Goal: Task Accomplishment & Management: Manage account settings

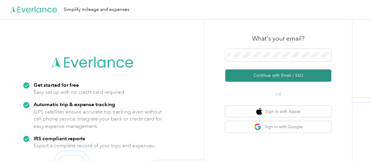
click at [278, 76] on button "Continue with Email / SSO" at bounding box center [278, 75] width 106 height 12
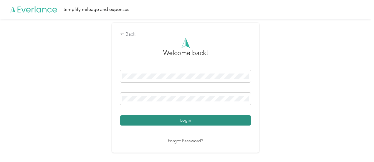
click at [230, 123] on button "Login" at bounding box center [185, 120] width 131 height 10
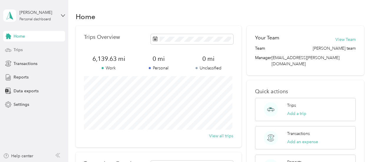
click at [21, 50] on span "Trips" at bounding box center [18, 50] width 9 height 6
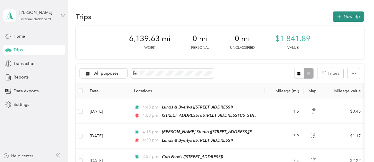
click at [356, 17] on button "New trip" at bounding box center [347, 16] width 31 height 10
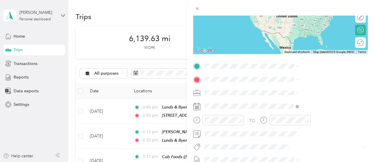
scroll to position [88, 0]
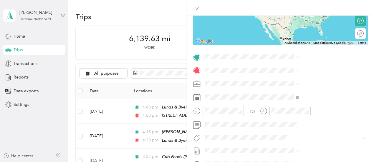
click at [200, 99] on icon at bounding box center [196, 97] width 7 height 7
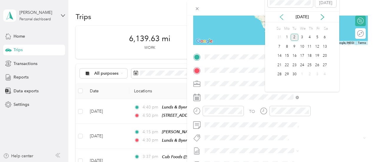
click at [281, 16] on icon at bounding box center [281, 16] width 3 height 5
click at [309, 74] on div "28" at bounding box center [310, 74] width 8 height 7
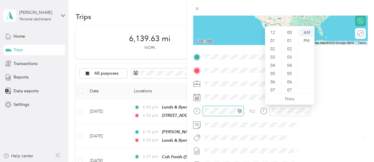
scroll to position [35, 0]
click at [272, 63] on div "08" at bounding box center [273, 63] width 14 height 8
click at [292, 32] on div "00" at bounding box center [290, 33] width 14 height 8
click at [305, 32] on div "AM" at bounding box center [306, 33] width 14 height 8
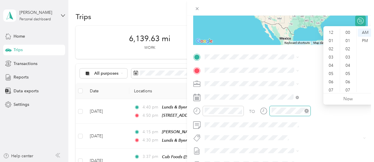
scroll to position [35, 0]
click at [334, 78] on div "10" at bounding box center [331, 80] width 14 height 8
click at [313, 81] on span at bounding box center [284, 83] width 165 height 9
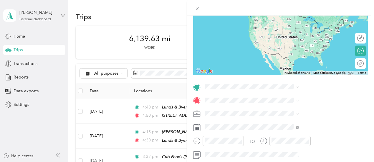
scroll to position [0, 0]
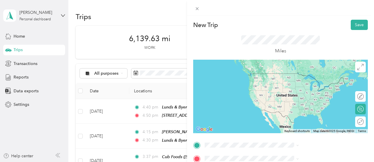
click at [327, 81] on div "TEAM Lunds & [PERSON_NAME] [STREET_ADDRESS][GEOGRAPHIC_DATA], [GEOGRAPHIC_DATA]" at bounding box center [303, 78] width 50 height 14
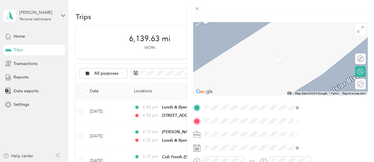
scroll to position [59, 0]
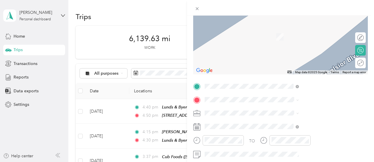
click at [301, 41] on div "TEAM Kowalskis Market [STREET_ADDRESS]" at bounding box center [305, 33] width 55 height 14
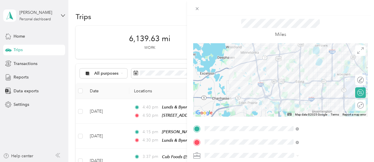
scroll to position [0, 0]
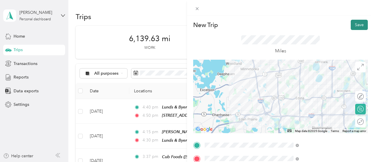
click at [355, 24] on button "Save" at bounding box center [358, 25] width 17 height 10
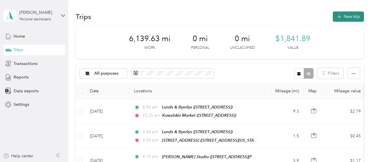
click at [345, 16] on button "New trip" at bounding box center [347, 16] width 31 height 10
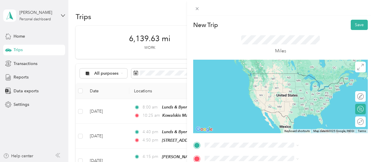
click at [315, 85] on span "[STREET_ADDRESS]" at bounding box center [296, 83] width 37 height 5
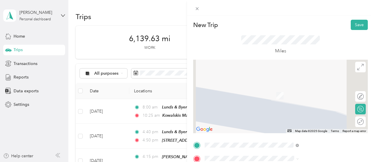
scroll to position [29, 0]
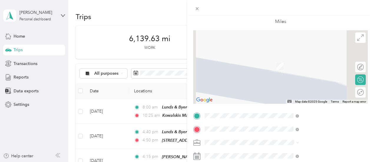
click at [319, 75] on ol "From your Favorite places TEAM Jerry's Enterprises Inc. - HQ [STREET_ADDRESS][P…" at bounding box center [314, 84] width 98 height 80
click at [328, 65] on div "TEAM Jerry's Enterprises Inc. - HQ [STREET_ADDRESS][PERSON_NAME]" at bounding box center [314, 65] width 73 height 14
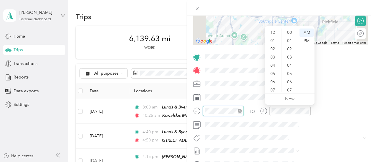
scroll to position [35, 0]
click at [272, 79] on div "10" at bounding box center [273, 80] width 14 height 8
click at [289, 81] on div "55" at bounding box center [290, 81] width 14 height 8
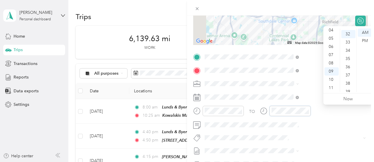
scroll to position [264, 0]
click at [331, 88] on div "11" at bounding box center [331, 88] width 14 height 8
click at [349, 36] on div "25" at bounding box center [348, 38] width 14 height 8
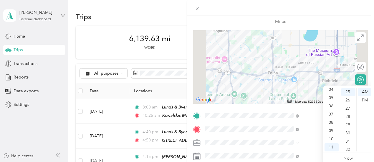
scroll to position [0, 0]
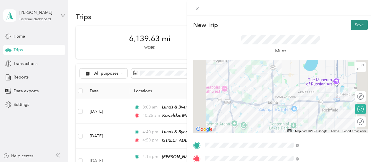
click at [357, 22] on button "Save" at bounding box center [358, 25] width 17 height 10
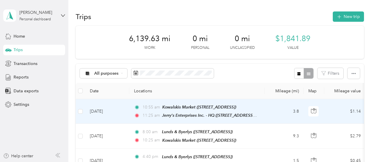
click at [99, 111] on td "[DATE]" at bounding box center [107, 111] width 44 height 25
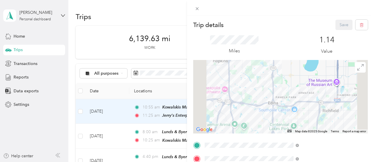
click at [177, 118] on div "Trip details Save This trip cannot be edited because it is either under review,…" at bounding box center [187, 81] width 374 height 162
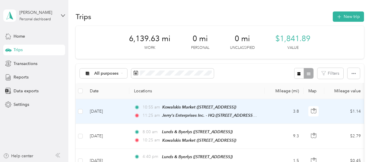
click at [177, 112] on div "Jerry's Enterprises Inc. - HQ ([STREET_ADDRESS][PERSON_NAME])" at bounding box center [210, 115] width 96 height 7
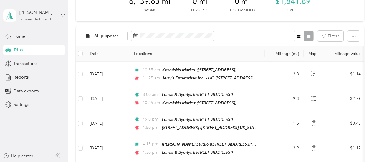
scroll to position [59, 0]
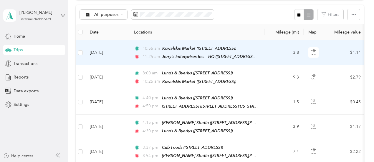
click at [154, 51] on span "10:55 am" at bounding box center [150, 48] width 17 height 6
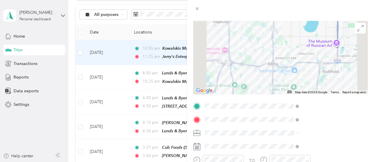
scroll to position [59, 0]
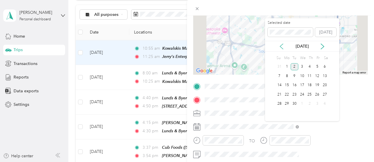
click at [282, 47] on icon at bounding box center [281, 47] width 6 height 6
click at [309, 104] on div "28" at bounding box center [310, 103] width 8 height 7
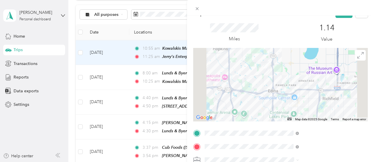
scroll to position [0, 0]
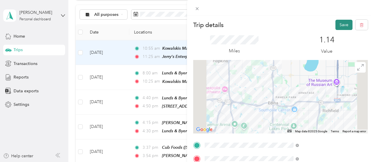
click at [341, 24] on button "Save" at bounding box center [343, 25] width 17 height 10
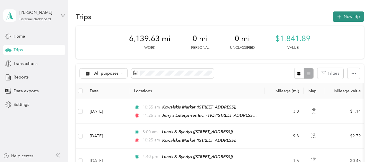
click at [354, 16] on button "New trip" at bounding box center [347, 16] width 31 height 10
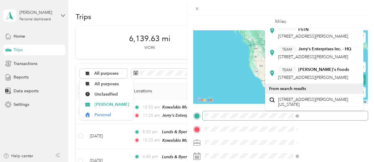
scroll to position [24, 0]
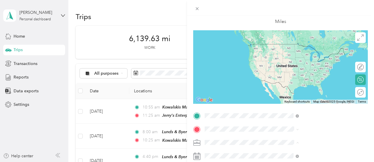
click at [314, 81] on div "TEAM Jerry's Foods [STREET_ADDRESS][PERSON_NAME]" at bounding box center [313, 73] width 71 height 14
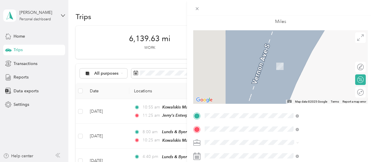
click at [303, 68] on span "[STREET_ADDRESS][PERSON_NAME]" at bounding box center [313, 68] width 70 height 5
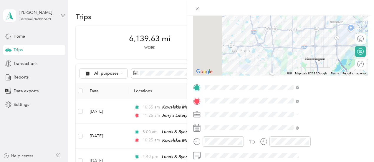
scroll to position [88, 0]
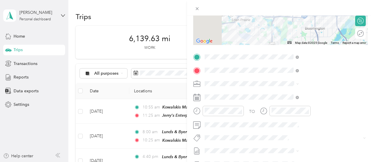
click at [200, 100] on icon at bounding box center [196, 97] width 7 height 7
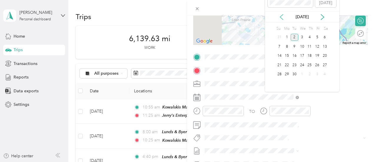
click at [281, 18] on icon at bounding box center [281, 16] width 3 height 5
click at [307, 74] on div "28" at bounding box center [310, 74] width 8 height 7
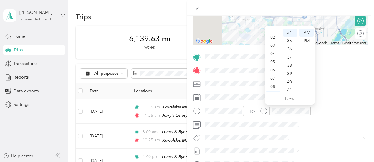
scroll to position [0, 0]
click at [271, 33] on div "12" at bounding box center [273, 33] width 14 height 8
click at [309, 40] on div "PM" at bounding box center [306, 41] width 14 height 8
click at [244, 107] on div at bounding box center [222, 111] width 41 height 10
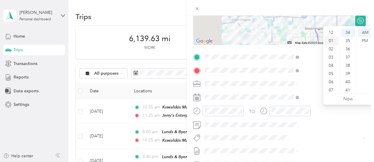
click at [332, 40] on div "01" at bounding box center [331, 41] width 14 height 8
click at [366, 41] on div "PM" at bounding box center [364, 41] width 14 height 8
click at [350, 31] on div "00" at bounding box center [348, 31] width 14 height 8
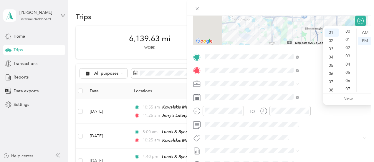
scroll to position [0, 0]
click at [358, 2] on div at bounding box center [280, 8] width 187 height 16
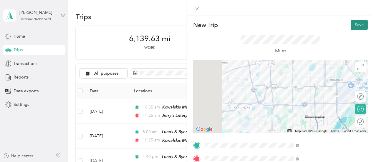
click at [361, 23] on button "Save" at bounding box center [358, 25] width 17 height 10
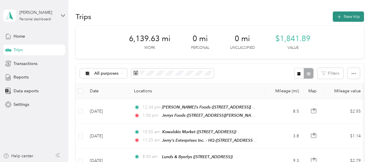
click at [343, 13] on button "New trip" at bounding box center [347, 16] width 31 height 10
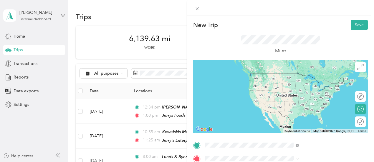
click at [312, 87] on span "[STREET_ADDRESS][PERSON_NAME]" at bounding box center [313, 84] width 70 height 5
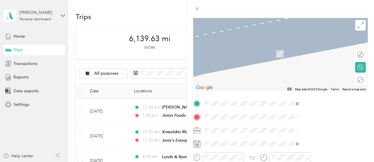
scroll to position [59, 0]
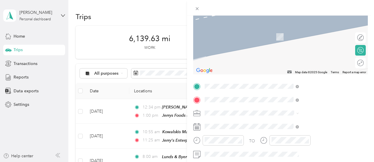
click at [315, 57] on span "[STREET_ADDRESS]" at bounding box center [296, 55] width 37 height 5
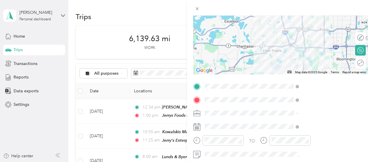
click at [200, 127] on icon at bounding box center [196, 126] width 7 height 7
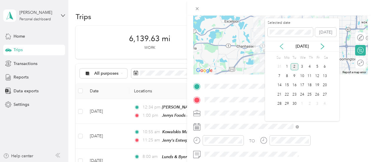
click at [282, 44] on icon at bounding box center [281, 46] width 3 height 5
click at [311, 104] on div "28" at bounding box center [310, 103] width 8 height 7
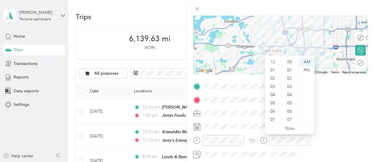
scroll to position [35, 0]
click at [278, 59] on div "04" at bounding box center [273, 60] width 14 height 8
click at [275, 69] on div "02" at bounding box center [273, 69] width 14 height 8
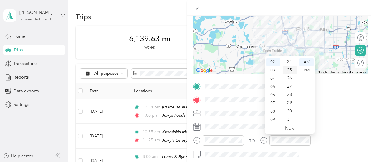
click at [291, 70] on div "25" at bounding box center [290, 70] width 14 height 8
click at [305, 70] on div "PM" at bounding box center [306, 70] width 14 height 8
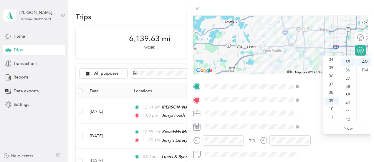
scroll to position [0, 0]
click at [331, 87] on div "03" at bounding box center [331, 87] width 14 height 8
click at [348, 63] on div "25" at bounding box center [348, 62] width 14 height 8
click at [367, 70] on div "PM" at bounding box center [364, 70] width 14 height 8
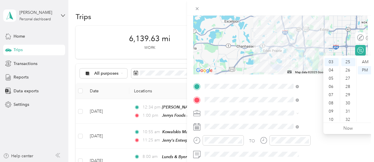
click at [352, 5] on div at bounding box center [280, 8] width 187 height 16
click at [330, 64] on div "03" at bounding box center [331, 63] width 14 height 8
click at [366, 70] on div "PM" at bounding box center [364, 70] width 14 height 8
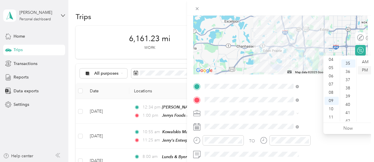
scroll to position [288, 0]
click at [350, 61] on div "35" at bounding box center [348, 62] width 14 height 8
click at [331, 63] on div "03" at bounding box center [331, 63] width 14 height 8
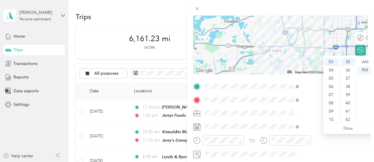
click at [312, 116] on span at bounding box center [284, 113] width 165 height 9
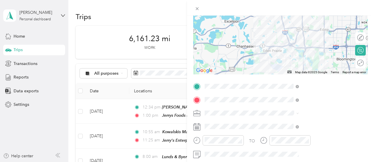
scroll to position [0, 0]
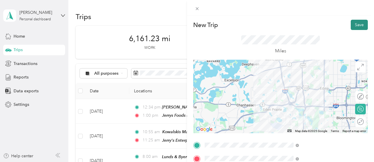
click at [357, 22] on button "Save" at bounding box center [358, 25] width 17 height 10
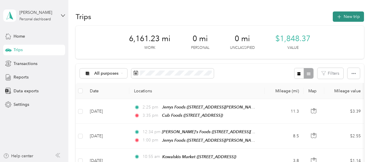
click at [350, 18] on button "New trip" at bounding box center [347, 16] width 31 height 10
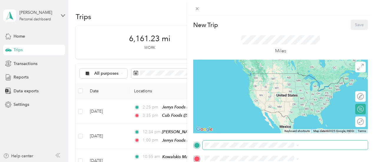
click at [291, 148] on span at bounding box center [284, 145] width 165 height 9
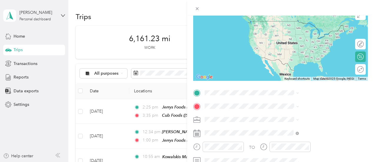
scroll to position [29, 0]
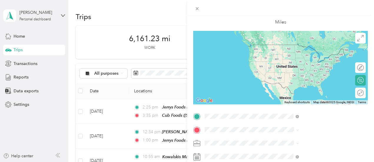
click at [307, 58] on span "[STREET_ADDRESS]" at bounding box center [296, 55] width 37 height 5
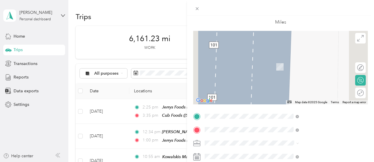
click at [310, 68] on span "[STREET_ADDRESS]" at bounding box center [296, 68] width 37 height 5
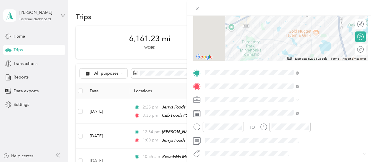
scroll to position [88, 0]
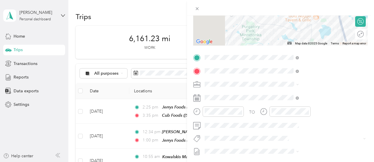
click at [200, 99] on g at bounding box center [196, 97] width 7 height 7
click at [267, 96] on span at bounding box center [284, 97] width 165 height 9
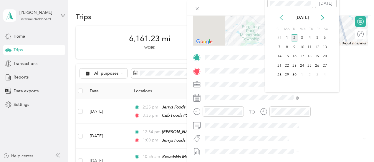
click at [282, 18] on icon at bounding box center [281, 18] width 6 height 6
click at [309, 73] on div "28" at bounding box center [310, 74] width 8 height 7
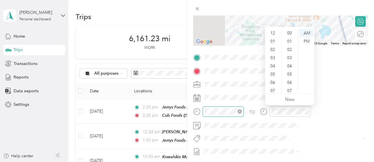
scroll to position [35, 0]
click at [270, 33] on div "03" at bounding box center [273, 34] width 14 height 8
click at [308, 40] on div "PM" at bounding box center [306, 41] width 14 height 8
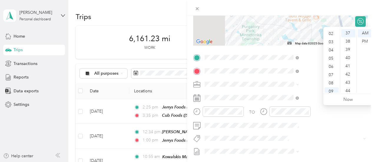
scroll to position [12, 0]
click at [330, 45] on div "03" at bounding box center [331, 46] width 14 height 8
click at [366, 39] on div "PM" at bounding box center [364, 41] width 14 height 8
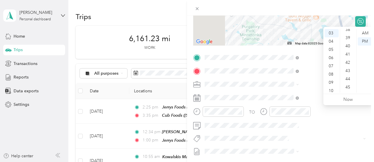
click at [350, 86] on div "45" at bounding box center [348, 87] width 14 height 8
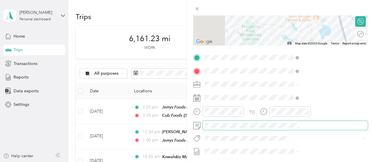
click at [309, 121] on span at bounding box center [284, 125] width 165 height 9
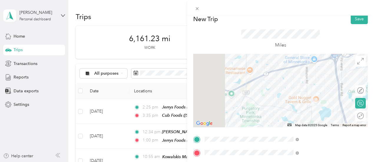
scroll to position [0, 0]
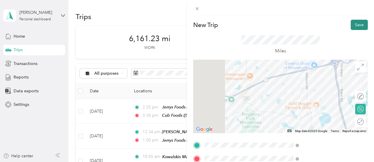
click at [359, 24] on button "Save" at bounding box center [358, 25] width 17 height 10
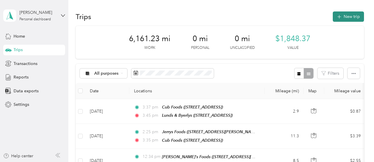
click at [345, 19] on button "New trip" at bounding box center [347, 16] width 31 height 10
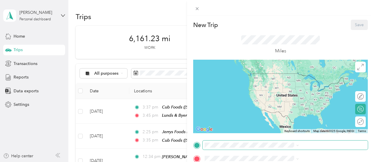
click at [272, 149] on span at bounding box center [284, 145] width 165 height 9
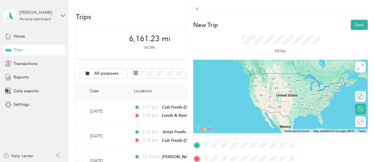
click at [315, 86] on span "[STREET_ADDRESS]" at bounding box center [296, 83] width 37 height 5
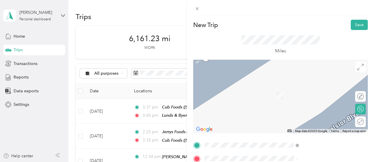
scroll to position [59, 0]
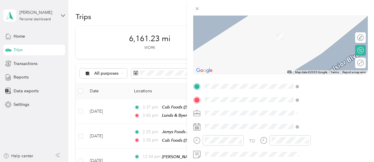
click at [311, 39] on div "[STREET_ADDRESS][GEOGRAPHIC_DATA][STREET_ADDRESS][US_STATE][GEOGRAPHIC_DATA]" at bounding box center [307, 34] width 59 height 12
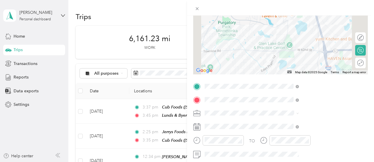
click at [200, 126] on icon at bounding box center [196, 126] width 7 height 7
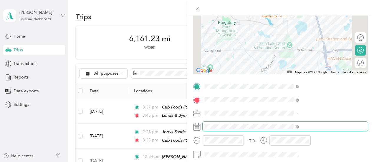
click at [267, 126] on span at bounding box center [284, 126] width 165 height 9
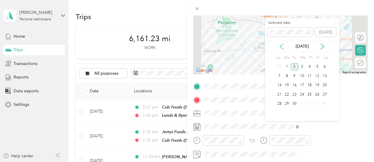
click at [280, 47] on icon at bounding box center [281, 46] width 3 height 5
click at [309, 101] on div "28" at bounding box center [310, 103] width 8 height 7
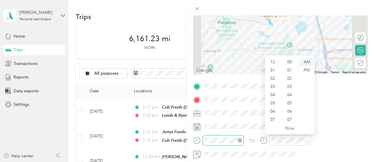
scroll to position [35, 0]
click at [271, 59] on div "04" at bounding box center [273, 60] width 14 height 8
click at [305, 69] on div "PM" at bounding box center [306, 70] width 14 height 8
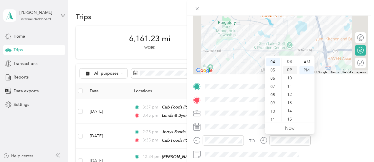
click at [288, 69] on div "09" at bounding box center [290, 70] width 14 height 8
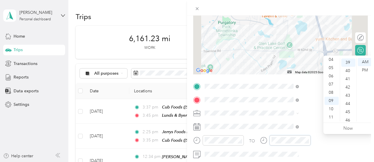
scroll to position [321, 0]
click at [331, 59] on div "04" at bounding box center [331, 60] width 14 height 8
click at [362, 70] on div "PM" at bounding box center [364, 70] width 14 height 8
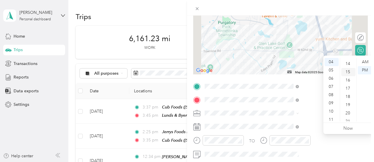
click at [347, 71] on div "15" at bounding box center [348, 72] width 14 height 8
click at [312, 117] on span at bounding box center [284, 113] width 165 height 9
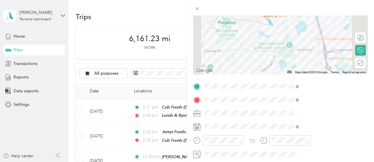
scroll to position [0, 0]
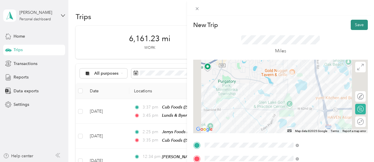
click at [357, 25] on button "Save" at bounding box center [358, 25] width 17 height 10
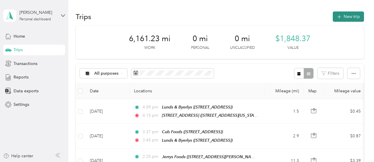
click at [350, 14] on button "New trip" at bounding box center [347, 16] width 31 height 10
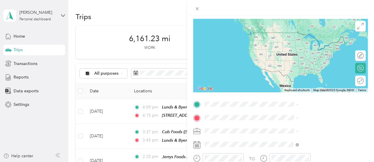
scroll to position [59, 0]
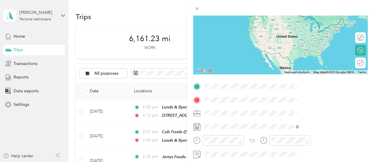
click at [227, 70] on div "New Trip Save This trip cannot be edited because it is either under review, app…" at bounding box center [187, 81] width 374 height 162
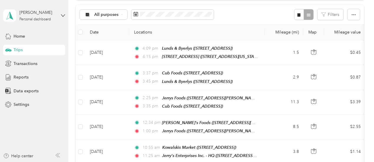
scroll to position [0, 0]
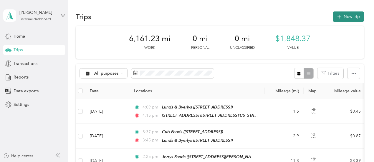
click at [350, 17] on button "New trip" at bounding box center [347, 16] width 31 height 10
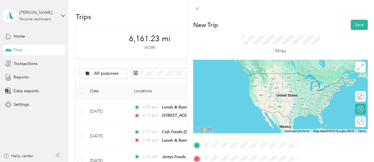
click at [300, 82] on span "[STREET_ADDRESS]" at bounding box center [296, 83] width 37 height 5
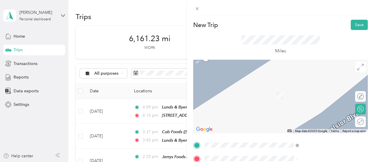
scroll to position [59, 0]
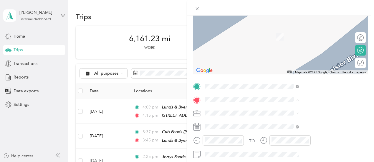
click at [200, 128] on icon at bounding box center [196, 126] width 7 height 7
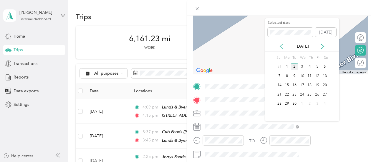
click at [281, 45] on icon at bounding box center [281, 46] width 3 height 5
click at [294, 103] on div "26" at bounding box center [294, 103] width 8 height 7
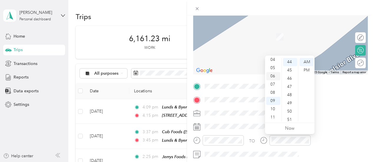
scroll to position [0, 0]
click at [231, 24] on div "New Trip Save This trip cannot be edited because it is either under review, app…" at bounding box center [187, 81] width 374 height 162
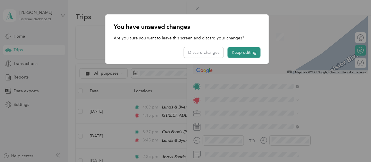
click at [248, 53] on button "Keep editing" at bounding box center [243, 52] width 33 height 10
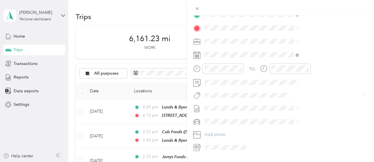
scroll to position [147, 0]
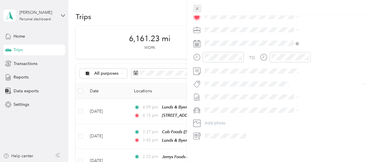
click at [199, 8] on icon at bounding box center [196, 8] width 5 height 5
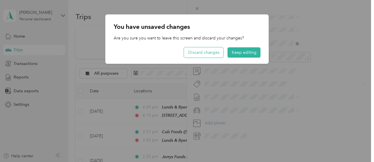
click at [214, 53] on button "Discard changes" at bounding box center [203, 52] width 39 height 10
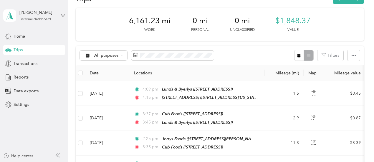
scroll to position [0, 0]
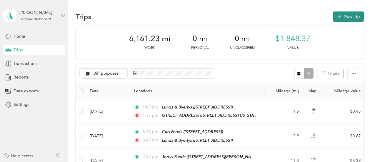
click at [343, 17] on button "New trip" at bounding box center [347, 16] width 31 height 10
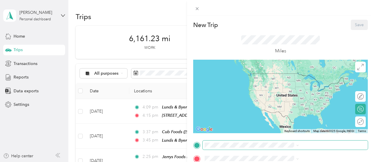
click at [280, 148] on span at bounding box center [284, 145] width 165 height 9
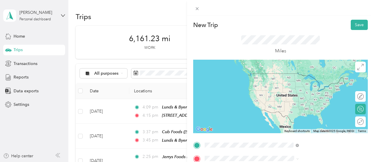
click at [298, 86] on span "[STREET_ADDRESS]" at bounding box center [296, 84] width 37 height 5
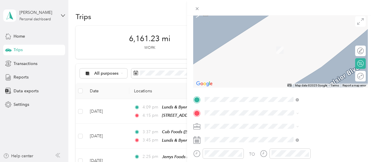
scroll to position [59, 0]
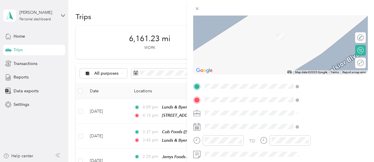
click at [318, 53] on span "200 Pioneer Trl, 553181169, [GEOGRAPHIC_DATA], [GEOGRAPHIC_DATA], [GEOGRAPHIC_D…" at bounding box center [304, 65] width 53 height 24
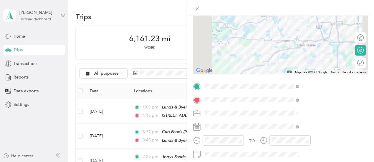
click at [199, 127] on rect at bounding box center [198, 126] width 1 height 1
click at [196, 127] on rect at bounding box center [195, 126] width 1 height 1
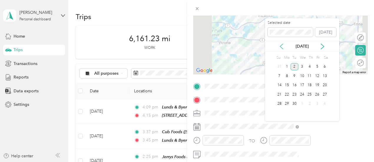
click at [281, 47] on icon at bounding box center [281, 46] width 3 height 5
click at [295, 104] on div "26" at bounding box center [294, 103] width 8 height 7
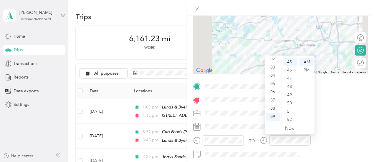
scroll to position [24, 0]
click at [273, 104] on div "08" at bounding box center [273, 104] width 14 height 8
click at [292, 59] on div "01" at bounding box center [290, 60] width 14 height 8
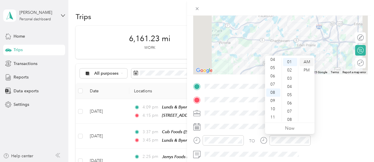
click at [311, 62] on div "AM" at bounding box center [306, 62] width 14 height 8
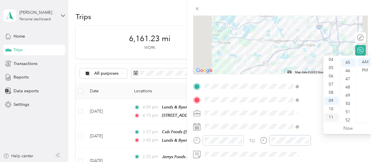
scroll to position [371, 0]
click at [331, 100] on div "09" at bounding box center [331, 101] width 14 height 8
click at [349, 68] on div "04" at bounding box center [348, 69] width 14 height 8
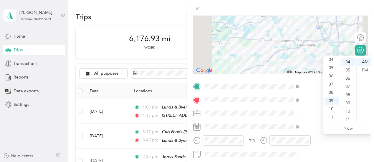
click at [311, 119] on div "TO Add photo" at bounding box center [280, 153] width 174 height 142
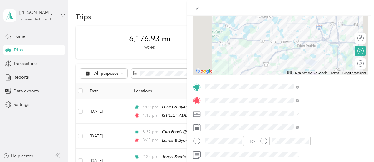
scroll to position [0, 0]
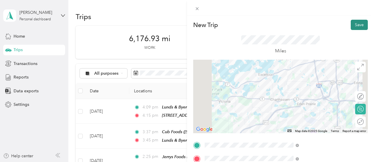
click at [351, 24] on button "Save" at bounding box center [358, 25] width 17 height 10
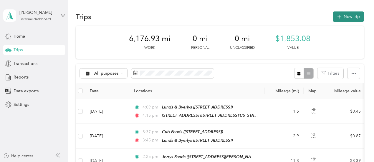
click at [353, 17] on button "New trip" at bounding box center [347, 16] width 31 height 10
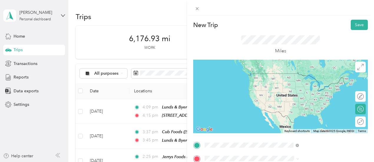
click at [315, 81] on div "TEAM Cub Foods [STREET_ADDRESS]" at bounding box center [318, 89] width 81 height 33
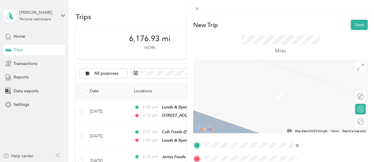
scroll to position [59, 0]
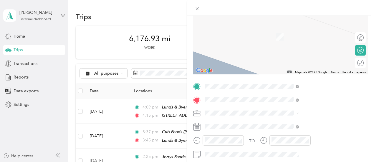
click at [314, 38] on span "[STREET_ADDRESS]" at bounding box center [296, 38] width 37 height 5
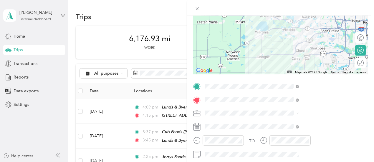
click at [196, 127] on rect at bounding box center [195, 127] width 1 height 1
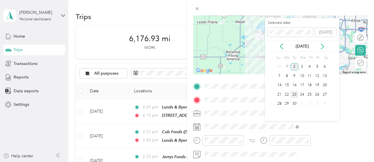
click at [295, 94] on div "23" at bounding box center [294, 94] width 8 height 7
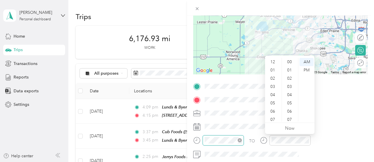
scroll to position [35, 0]
click at [277, 109] on div "10" at bounding box center [273, 109] width 14 height 8
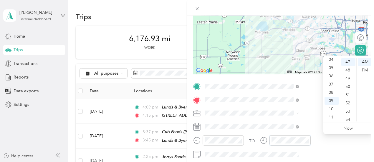
scroll to position [387, 0]
click at [329, 117] on div "11" at bounding box center [331, 117] width 14 height 8
click at [308, 110] on span at bounding box center [284, 113] width 165 height 9
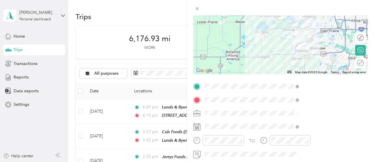
click at [200, 129] on icon at bounding box center [196, 126] width 7 height 7
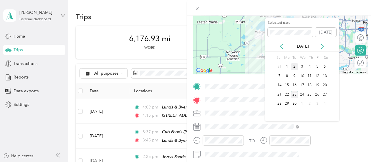
click at [295, 95] on div "23" at bounding box center [294, 94] width 8 height 7
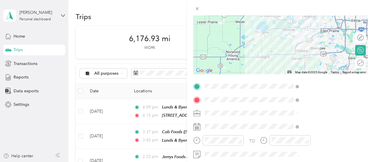
click at [200, 128] on icon at bounding box center [196, 126] width 7 height 7
click at [196, 128] on rect at bounding box center [195, 127] width 1 height 1
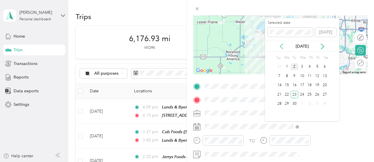
click at [281, 47] on icon at bounding box center [281, 46] width 3 height 5
click at [294, 104] on div "26" at bounding box center [294, 103] width 8 height 7
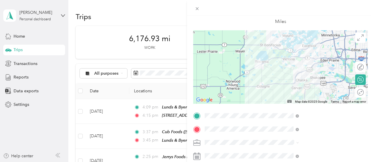
scroll to position [118, 0]
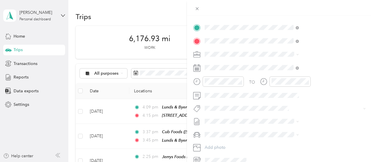
click at [200, 70] on icon at bounding box center [196, 67] width 7 height 7
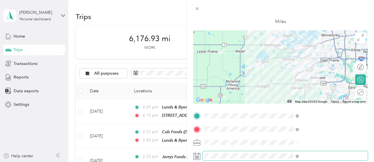
scroll to position [0, 0]
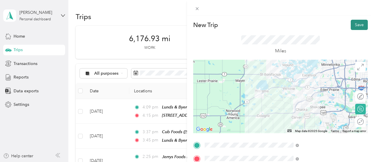
click at [353, 24] on button "Save" at bounding box center [358, 25] width 17 height 10
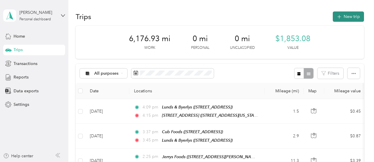
click at [346, 15] on button "New trip" at bounding box center [347, 16] width 31 height 10
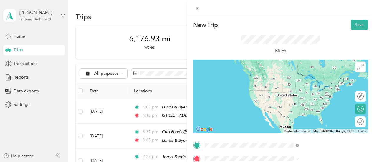
click at [290, 87] on div "TEAM Mackenthuns Fine Foods [STREET_ADDRESS]" at bounding box center [312, 80] width 68 height 14
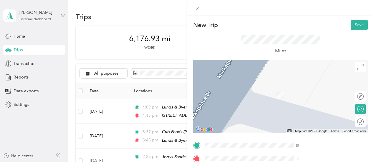
scroll to position [59, 0]
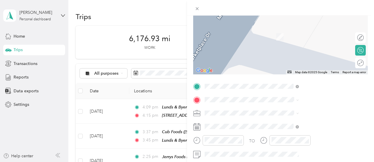
click at [281, 62] on span "[STREET_ADDRESS]" at bounding box center [296, 59] width 37 height 5
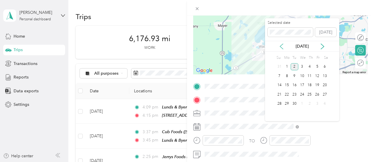
click at [281, 47] on icon at bounding box center [281, 47] width 6 height 6
click at [296, 104] on div "26" at bounding box center [294, 103] width 8 height 7
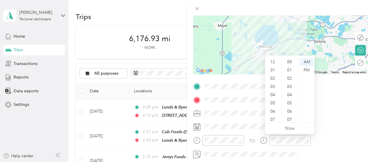
scroll to position [35, 0]
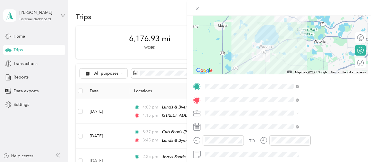
click at [227, 74] on div "New Trip Save This trip cannot be edited because it is either under review, app…" at bounding box center [187, 81] width 374 height 162
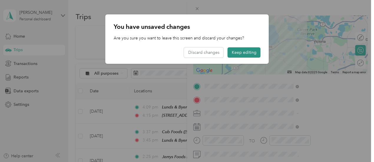
click at [239, 51] on button "Keep editing" at bounding box center [243, 52] width 33 height 10
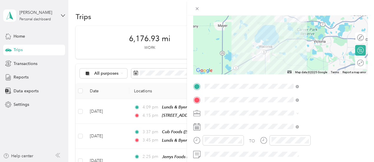
click at [174, 144] on div "New Trip Save This trip cannot be edited because it is either under review, app…" at bounding box center [187, 81] width 374 height 162
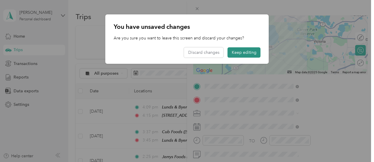
click at [251, 54] on button "Keep editing" at bounding box center [243, 52] width 33 height 10
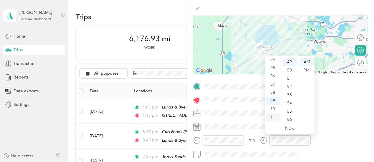
click at [273, 116] on div "11" at bounding box center [273, 117] width 14 height 8
click at [271, 61] on div "12" at bounding box center [273, 62] width 14 height 8
click at [291, 69] on div "25" at bounding box center [290, 68] width 14 height 8
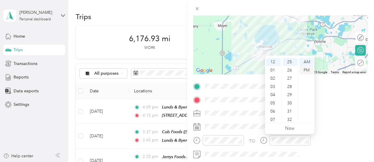
scroll to position [206, 0]
click at [306, 69] on div "PM" at bounding box center [306, 70] width 14 height 8
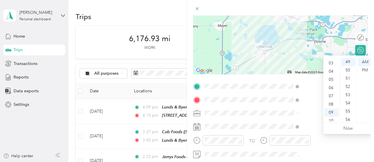
scroll to position [0, 0]
click at [330, 80] on div "02" at bounding box center [331, 78] width 14 height 8
click at [366, 69] on div "PM" at bounding box center [364, 70] width 14 height 8
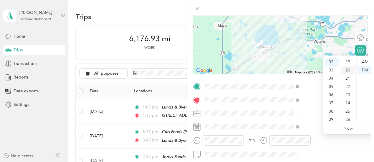
click at [350, 69] on div "20" at bounding box center [348, 70] width 14 height 8
click at [347, 63] on div "01" at bounding box center [348, 62] width 14 height 8
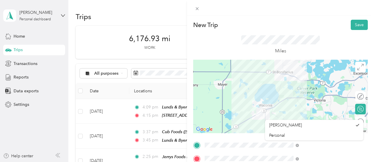
scroll to position [88, 0]
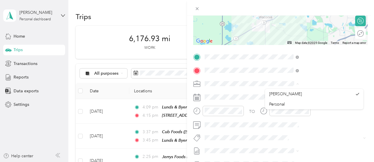
click at [297, 79] on span at bounding box center [284, 83] width 165 height 9
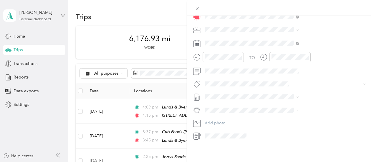
click at [348, 100] on div "TO Add photo" at bounding box center [280, 70] width 174 height 142
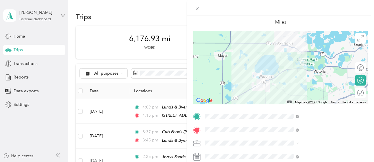
scroll to position [0, 0]
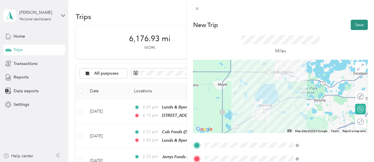
click at [354, 23] on button "Save" at bounding box center [358, 25] width 17 height 10
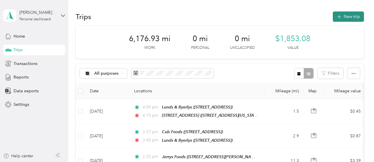
click at [350, 16] on button "New trip" at bounding box center [347, 16] width 31 height 10
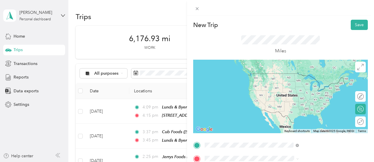
click at [302, 108] on div "TEAM Mackenthuns Fine Foods [STREET_ADDRESS]" at bounding box center [312, 101] width 68 height 14
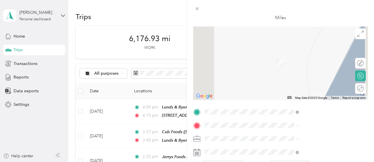
scroll to position [59, 0]
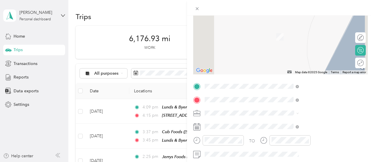
click at [324, 57] on div "TEAM Jubilee Foods [STREET_ADDRESS]" at bounding box center [301, 51] width 47 height 14
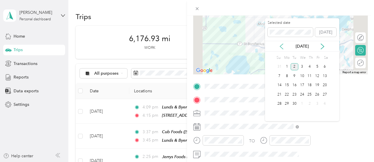
click at [280, 46] on icon at bounding box center [281, 47] width 6 height 6
click at [294, 104] on div "26" at bounding box center [294, 103] width 8 height 7
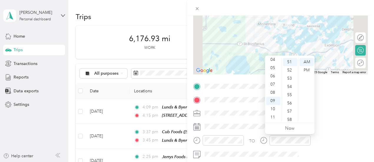
scroll to position [24, 0]
click at [272, 63] on div "03" at bounding box center [273, 63] width 14 height 8
click at [298, 59] on ul "AM PM" at bounding box center [306, 90] width 16 height 64
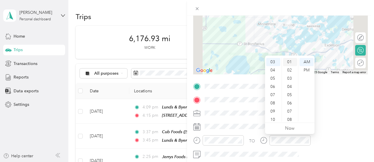
click at [291, 62] on div "01" at bounding box center [290, 62] width 14 height 8
click at [304, 69] on div "PM" at bounding box center [306, 70] width 14 height 8
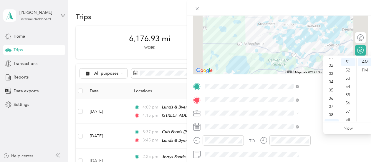
scroll to position [12, 0]
click at [330, 74] on div "03" at bounding box center [331, 75] width 14 height 8
click at [367, 68] on div "PM" at bounding box center [364, 70] width 14 height 8
click at [347, 72] on div "45" at bounding box center [348, 71] width 14 height 8
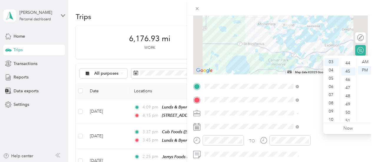
scroll to position [371, 0]
click at [318, 109] on span at bounding box center [284, 113] width 165 height 9
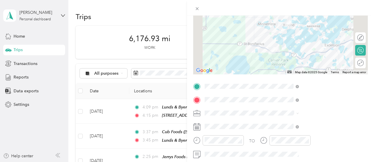
scroll to position [0, 0]
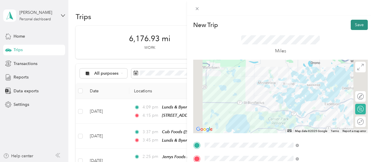
click at [351, 26] on button "Save" at bounding box center [358, 25] width 17 height 10
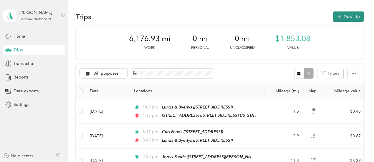
click at [344, 17] on button "New trip" at bounding box center [347, 16] width 31 height 10
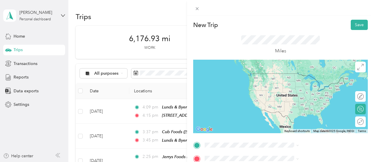
click at [294, 101] on div "TEAM Jubilee Foods [STREET_ADDRESS]" at bounding box center [301, 96] width 47 height 14
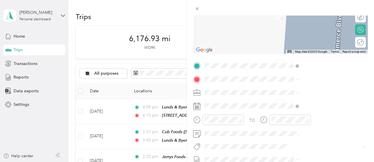
scroll to position [88, 0]
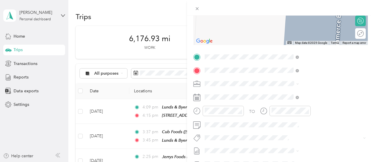
click at [307, 104] on span "[STREET_ADDRESS]" at bounding box center [296, 102] width 37 height 5
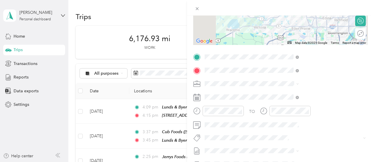
click at [200, 99] on icon at bounding box center [196, 97] width 7 height 7
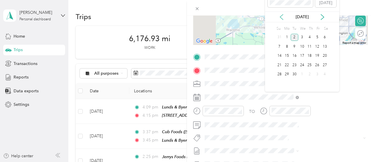
click at [282, 17] on icon at bounding box center [281, 17] width 6 height 6
click at [295, 74] on div "26" at bounding box center [294, 74] width 8 height 7
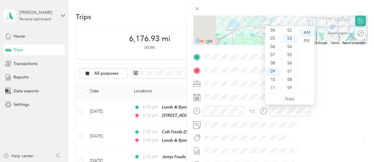
scroll to position [24, 0]
click at [273, 43] on div "04" at bounding box center [273, 42] width 14 height 8
click at [289, 39] on div "10" at bounding box center [290, 37] width 14 height 8
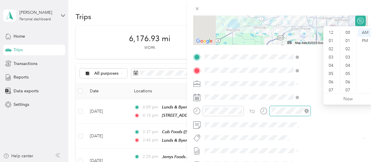
scroll to position [431, 0]
click at [330, 30] on div "04" at bounding box center [331, 30] width 14 height 8
click at [364, 40] on div "PM" at bounding box center [364, 41] width 14 height 8
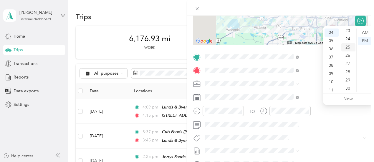
click at [350, 47] on div "25" at bounding box center [348, 47] width 14 height 8
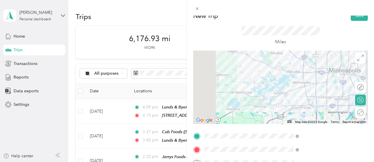
scroll to position [0, 0]
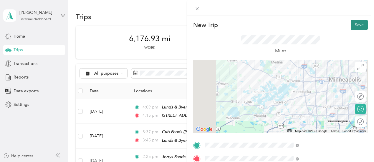
click at [357, 24] on button "Save" at bounding box center [358, 25] width 17 height 10
